Goal: Task Accomplishment & Management: Use online tool/utility

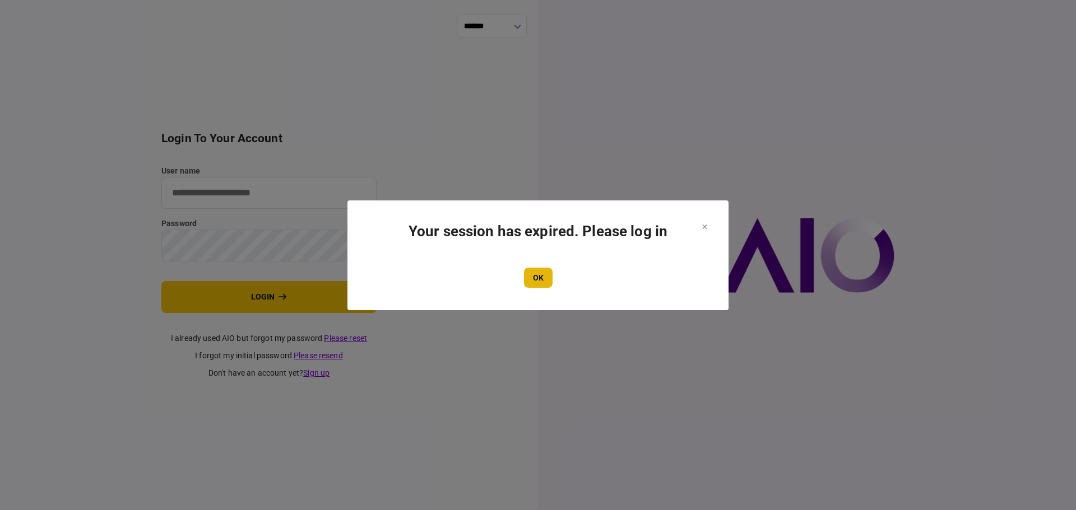
type input "****"
click at [531, 284] on button "OK" at bounding box center [538, 278] width 29 height 20
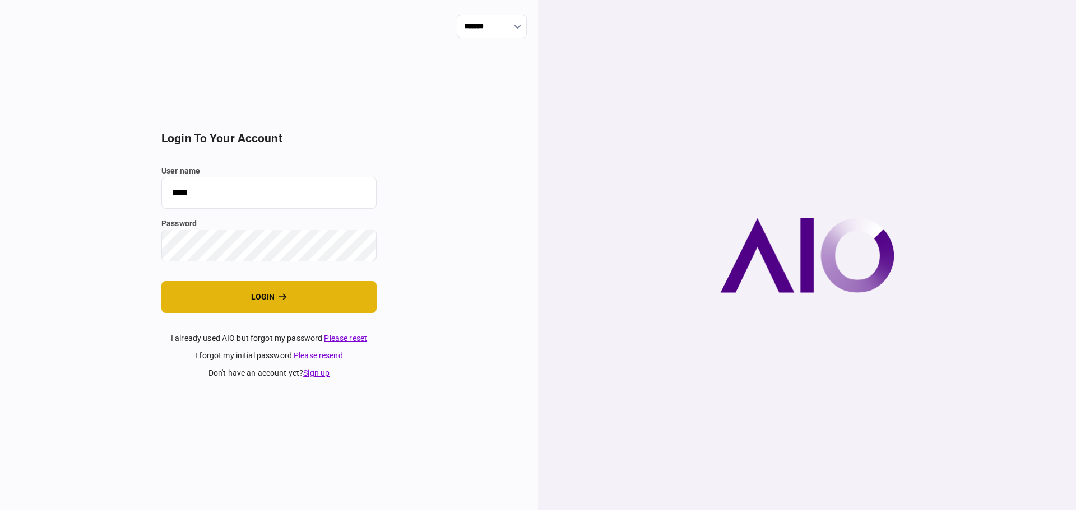
click at [247, 295] on button "login" at bounding box center [268, 297] width 215 height 32
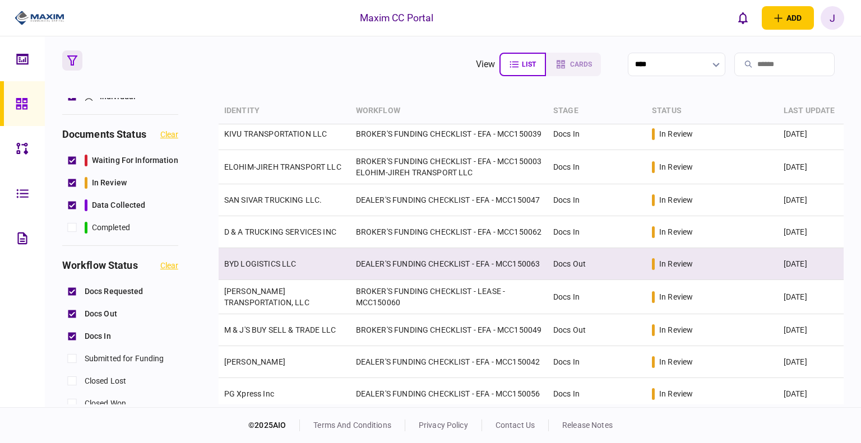
scroll to position [224, 0]
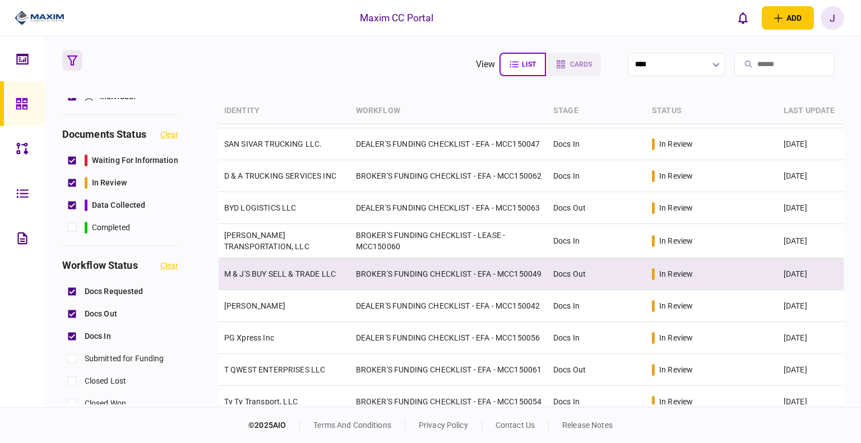
click at [286, 278] on link "M & J'S BUY SELL & TRADE LLC" at bounding box center [280, 274] width 112 height 9
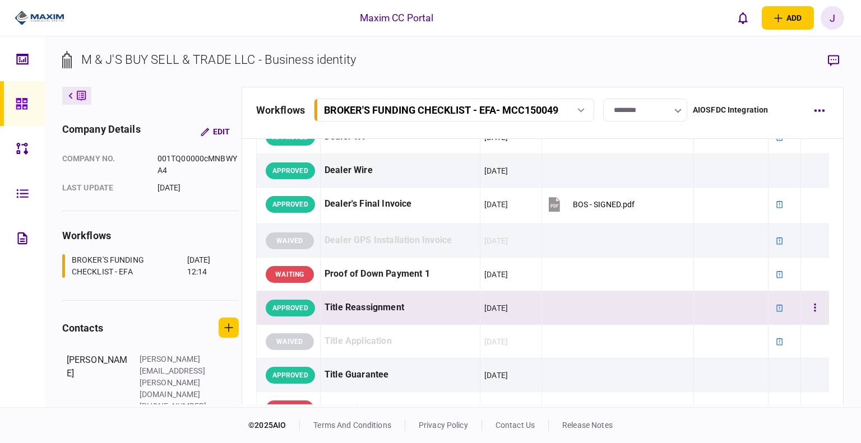
scroll to position [760, 0]
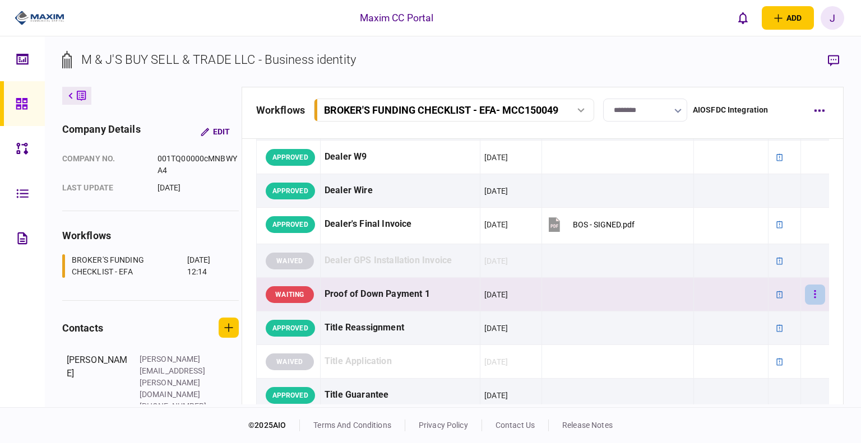
click at [805, 290] on button "button" at bounding box center [815, 295] width 20 height 20
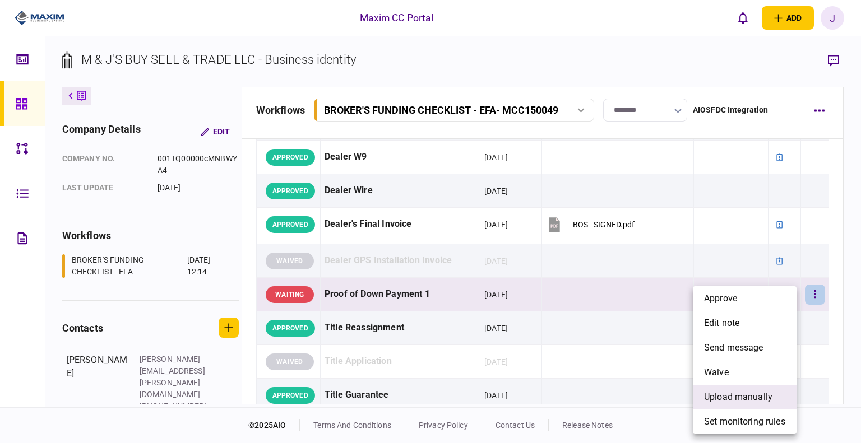
click at [740, 404] on li "upload manually" at bounding box center [745, 397] width 104 height 25
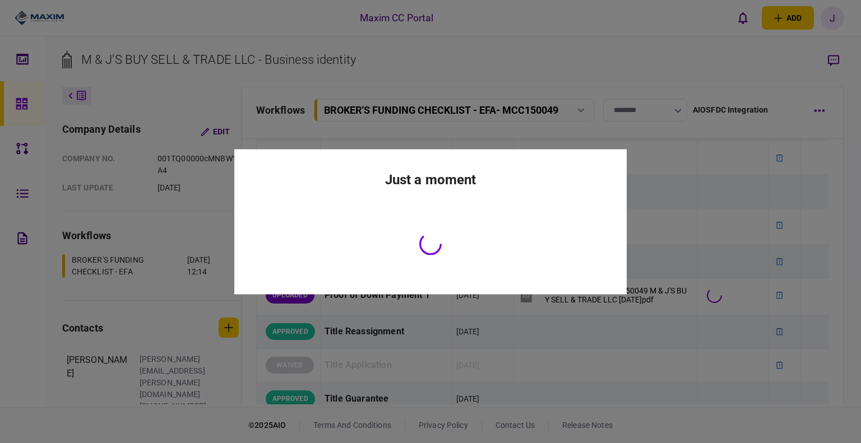
scroll to position [762, 0]
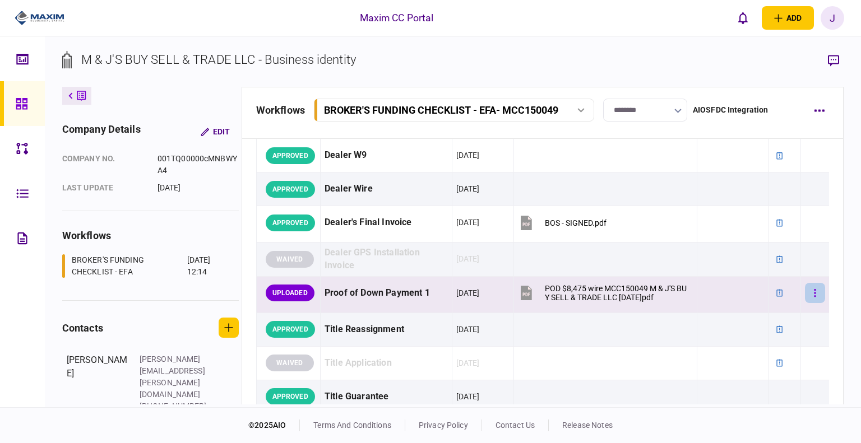
click at [807, 298] on button "button" at bounding box center [815, 293] width 20 height 20
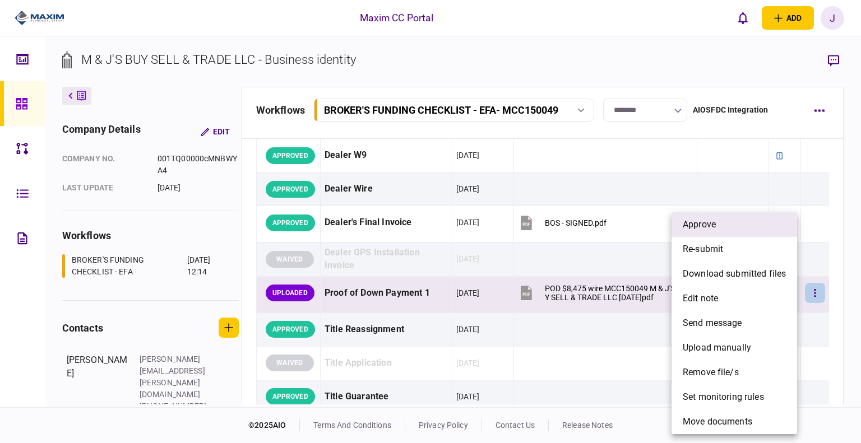
click at [722, 233] on li "approve" at bounding box center [734, 224] width 126 height 25
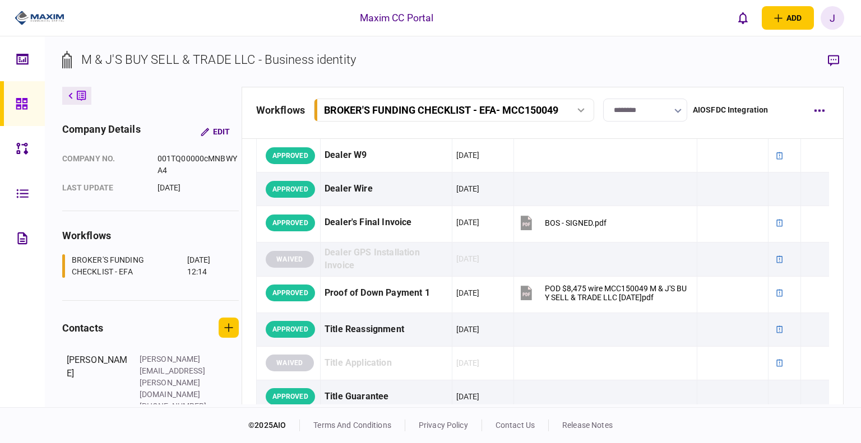
click at [12, 110] on link at bounding box center [22, 103] width 45 height 45
